Goal: Feedback & Contribution: Contribute content

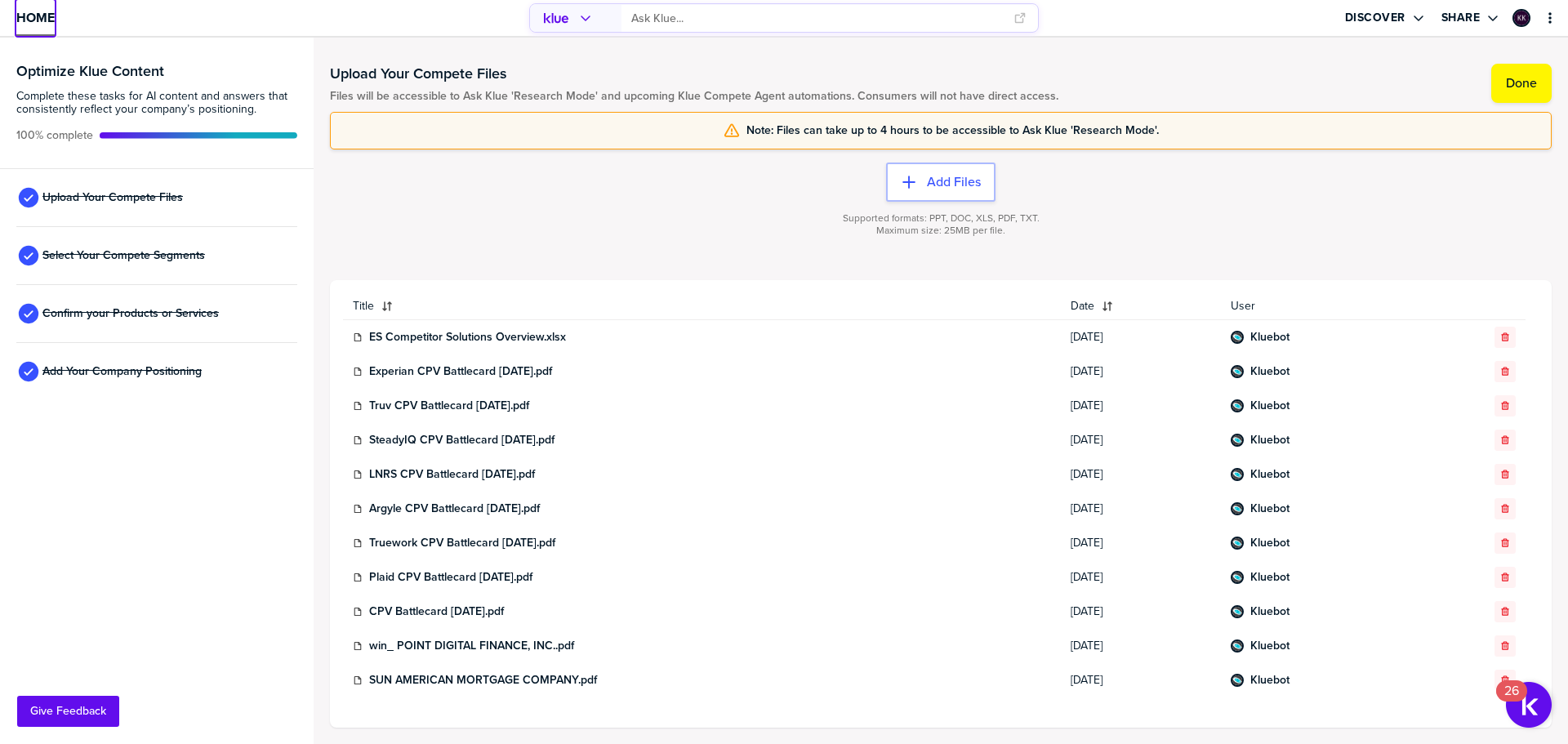
click at [37, 11] on span "Home" at bounding box center [36, 18] width 39 height 14
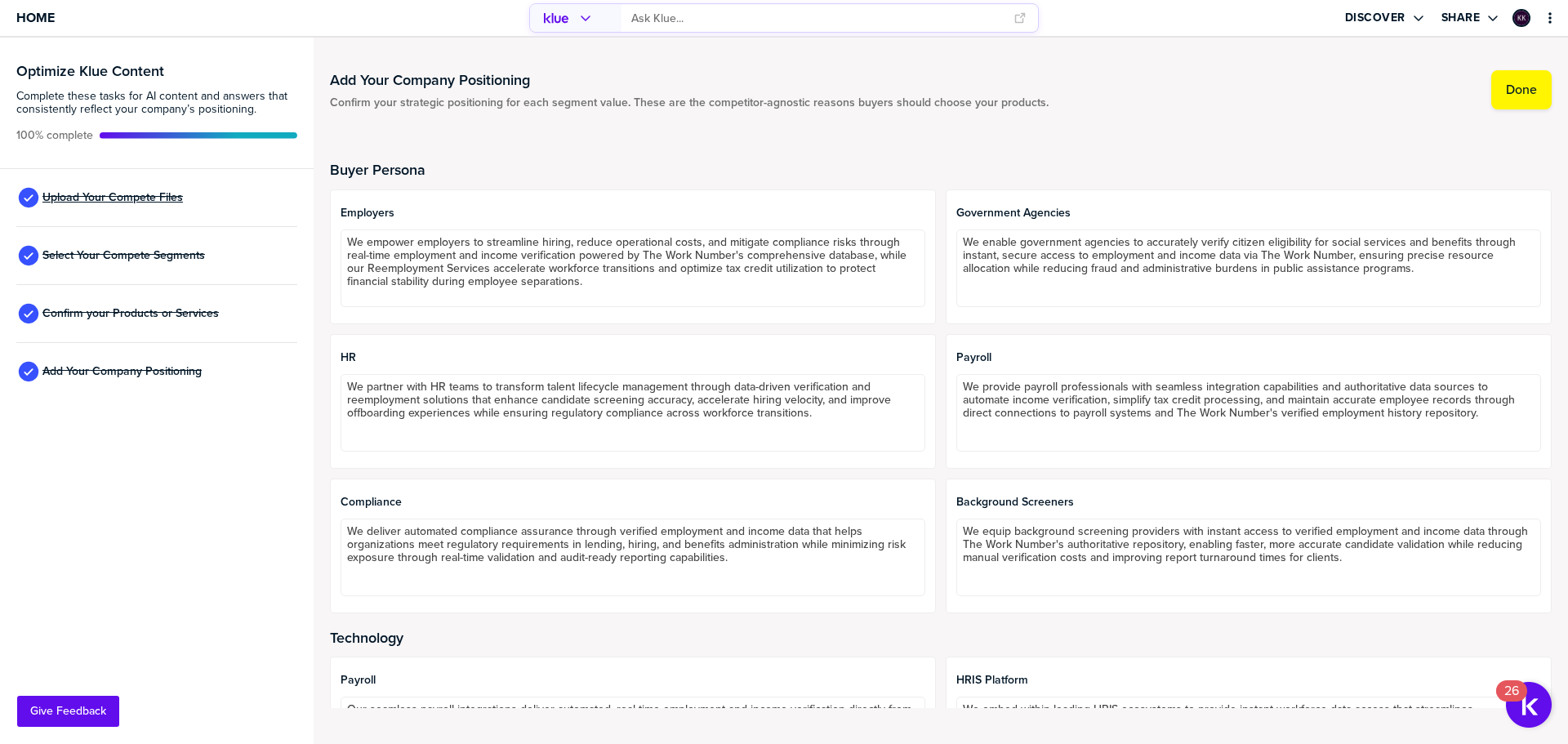
click at [136, 195] on span "Upload Your Compete Files" at bounding box center [113, 197] width 141 height 13
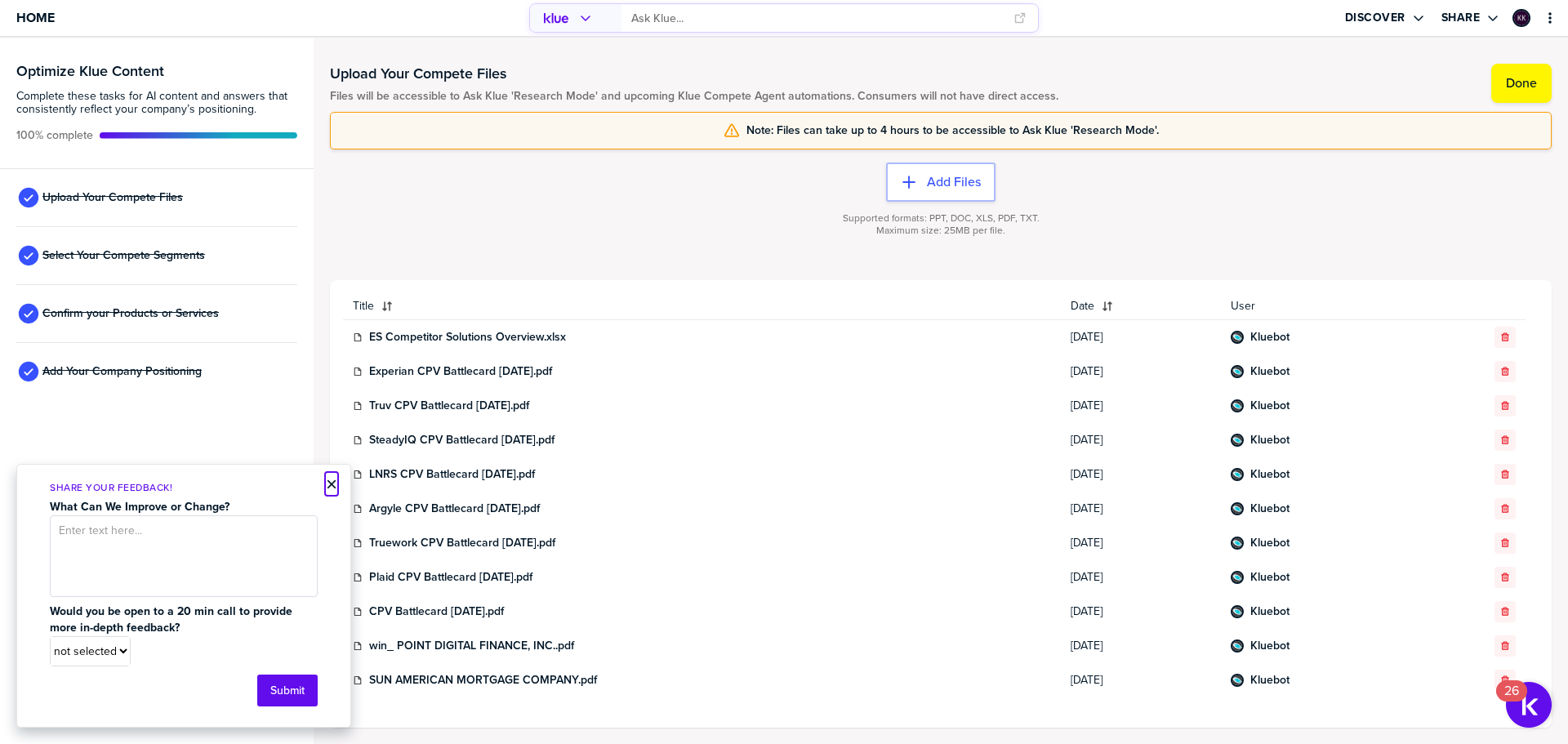
click at [331, 487] on button "×" at bounding box center [331, 485] width 11 height 19
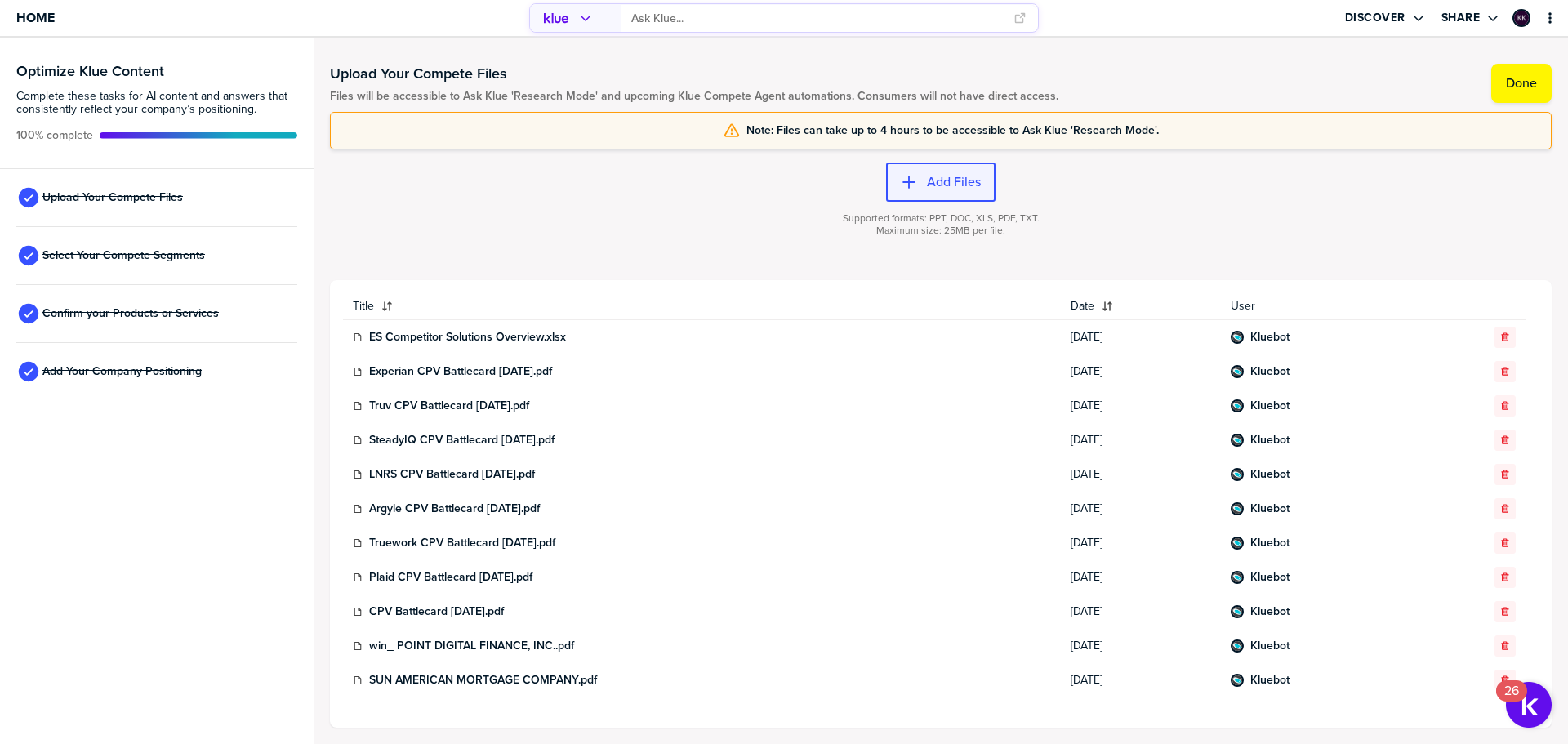
click at [929, 177] on label "Add Files" at bounding box center [953, 182] width 54 height 17
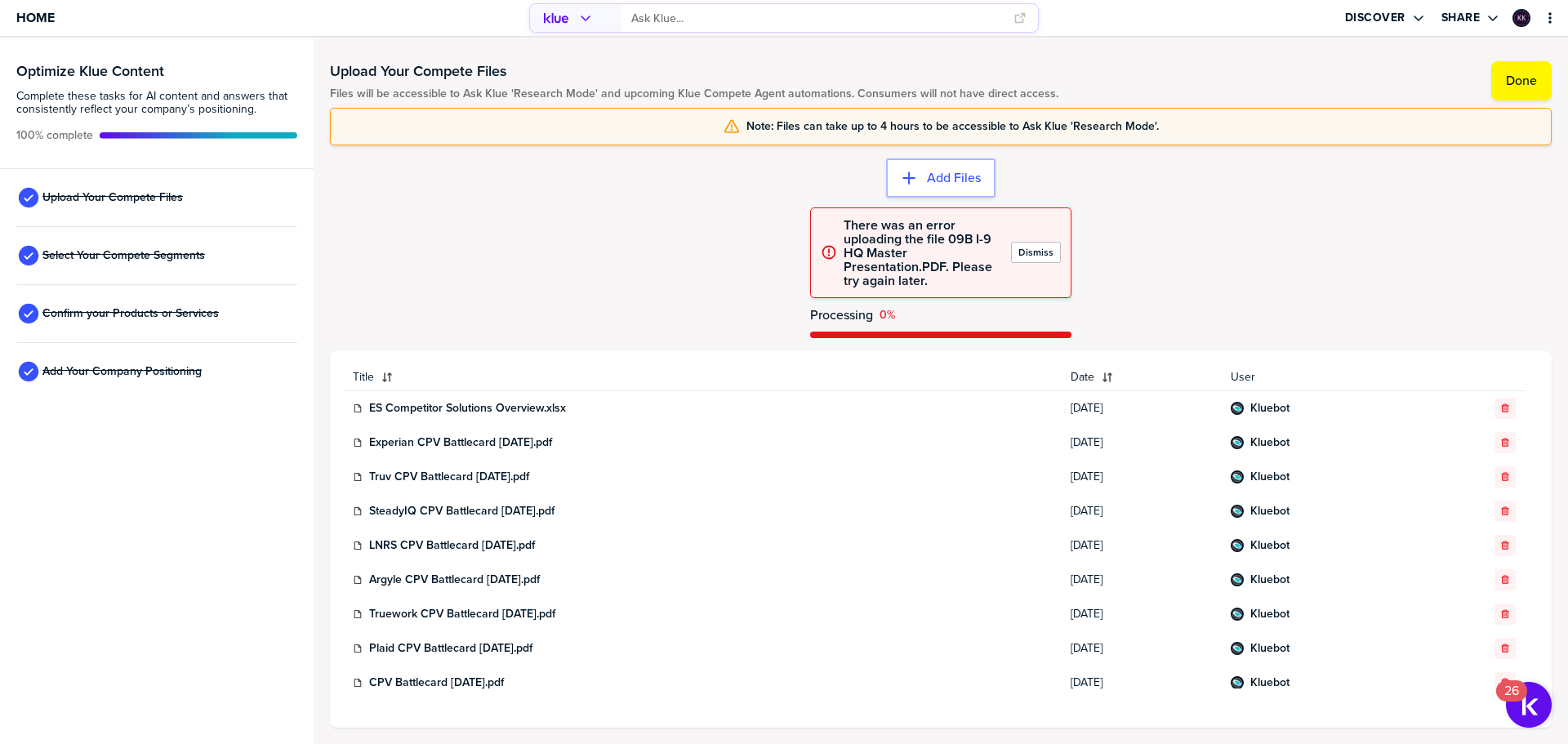
drag, startPoint x: 1034, startPoint y: 248, endPoint x: 1136, endPoint y: 196, distance: 114.5
click at [1033, 248] on label "Dismiss" at bounding box center [1035, 252] width 35 height 13
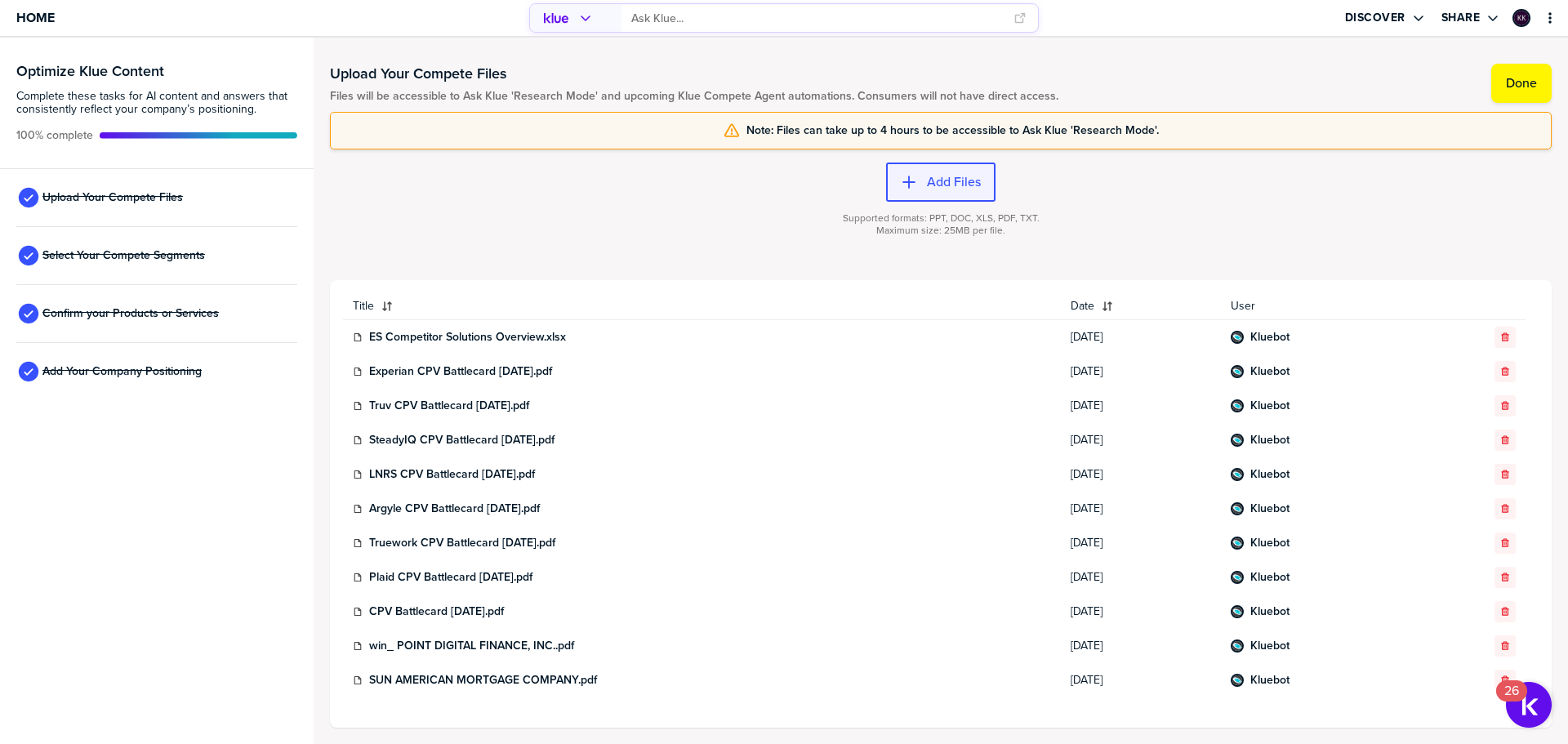
click at [960, 183] on label "Add Files" at bounding box center [953, 182] width 54 height 17
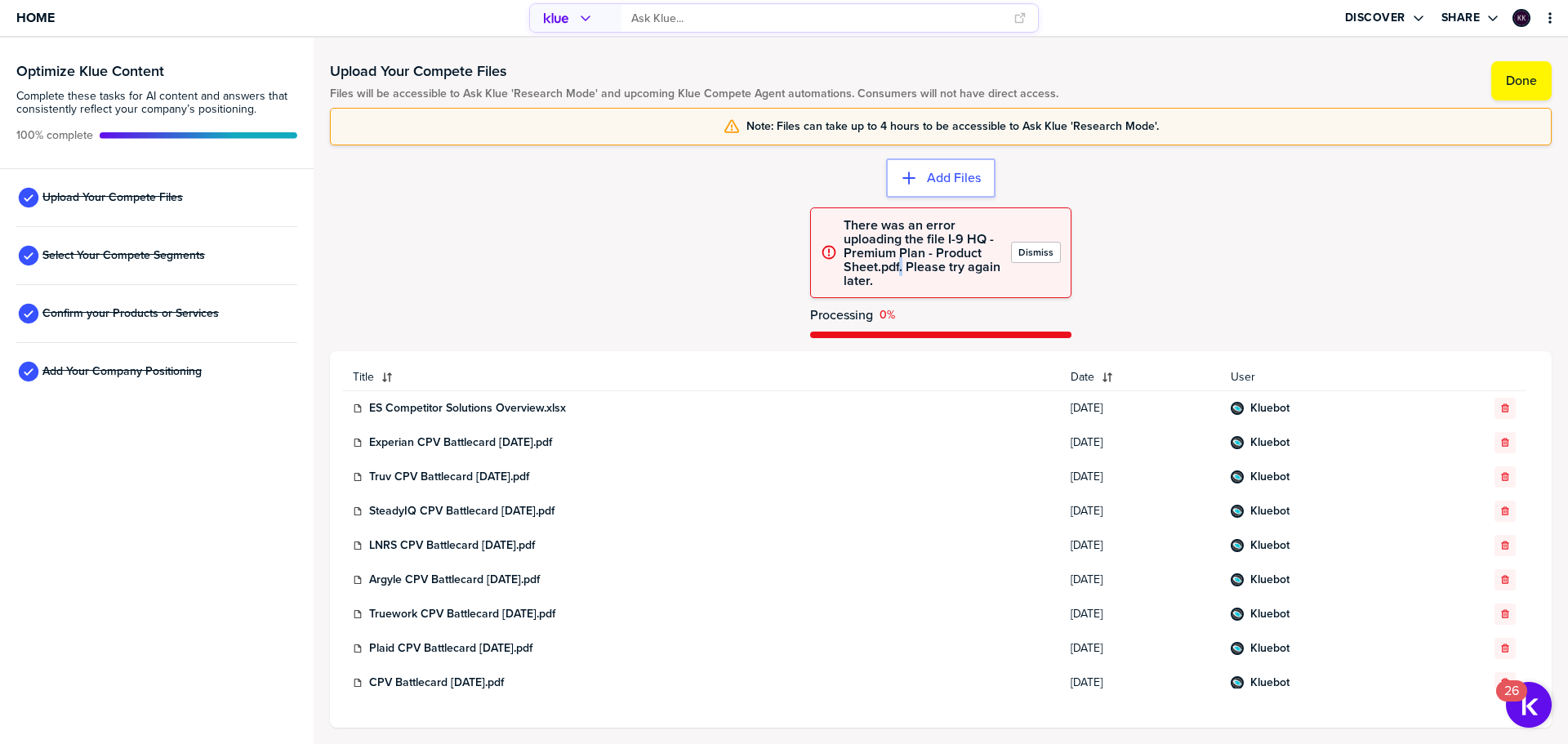
click at [900, 273] on span "There was an error uploading the file I-9 HQ - Premium Plan - Product Sheet.pdf…" at bounding box center [924, 252] width 161 height 69
click at [1133, 266] on div "There was an error uploading the file I-9 HQ - Premium Plan - Product Sheet.pdf…" at bounding box center [940, 252] width 1222 height 91
click at [1030, 249] on label "Dismiss" at bounding box center [1035, 252] width 35 height 13
